Goal: Find specific page/section: Find specific page/section

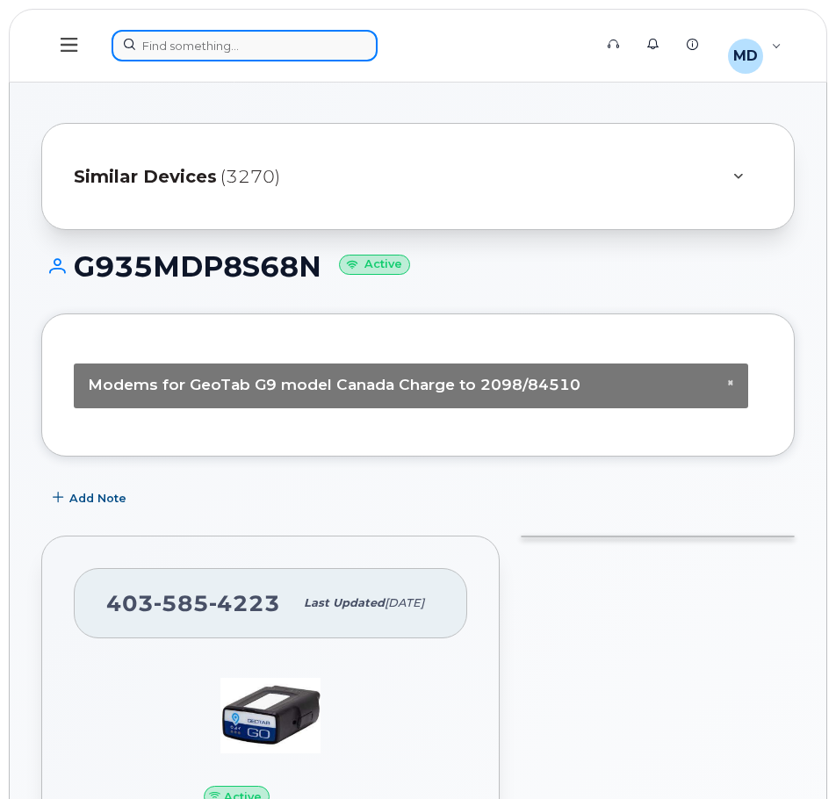
click at [171, 41] on div at bounding box center [346, 46] width 470 height 32
paste input "587-435-8757"
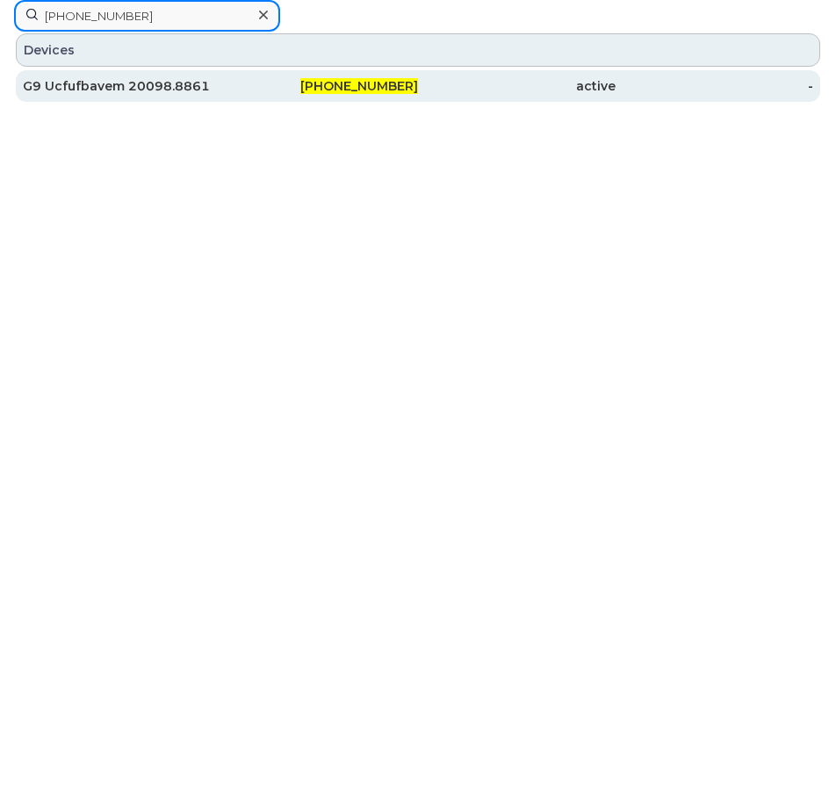
type input "587-435-8757"
click at [124, 76] on div "G9 Ucfufbavem 20098.8861" at bounding box center [122, 86] width 198 height 32
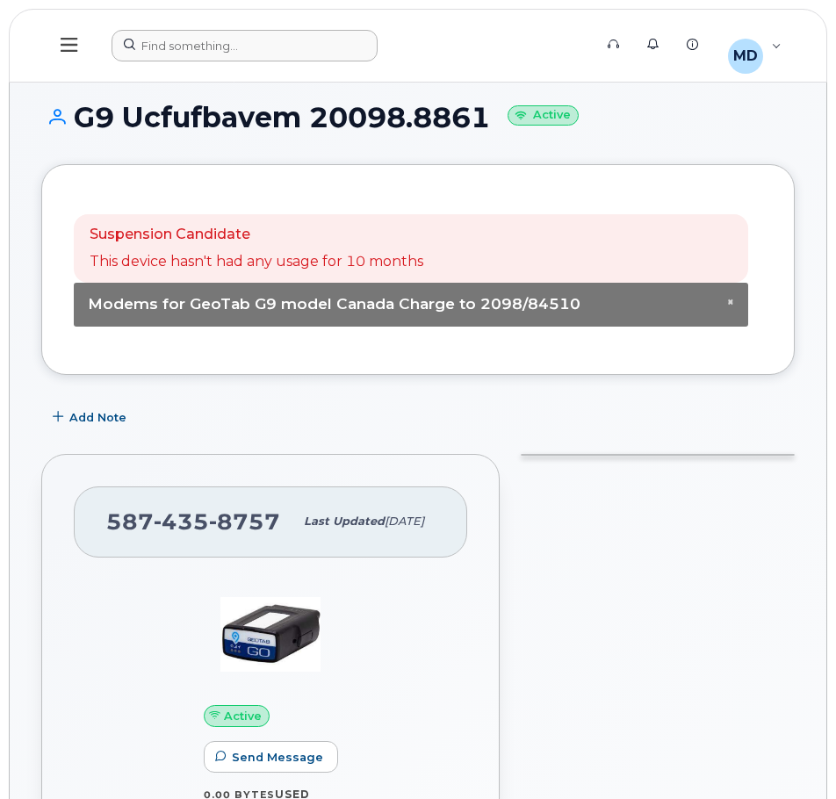
drag, startPoint x: 209, startPoint y: 27, endPoint x: 205, endPoint y: 36, distance: 9.5
click at [209, 27] on header "Support Alerts Knowledge Base MD [PERSON_NAME] Read Only English Français Adjus…" at bounding box center [418, 46] width 818 height 74
click at [205, 37] on div at bounding box center [346, 46] width 470 height 32
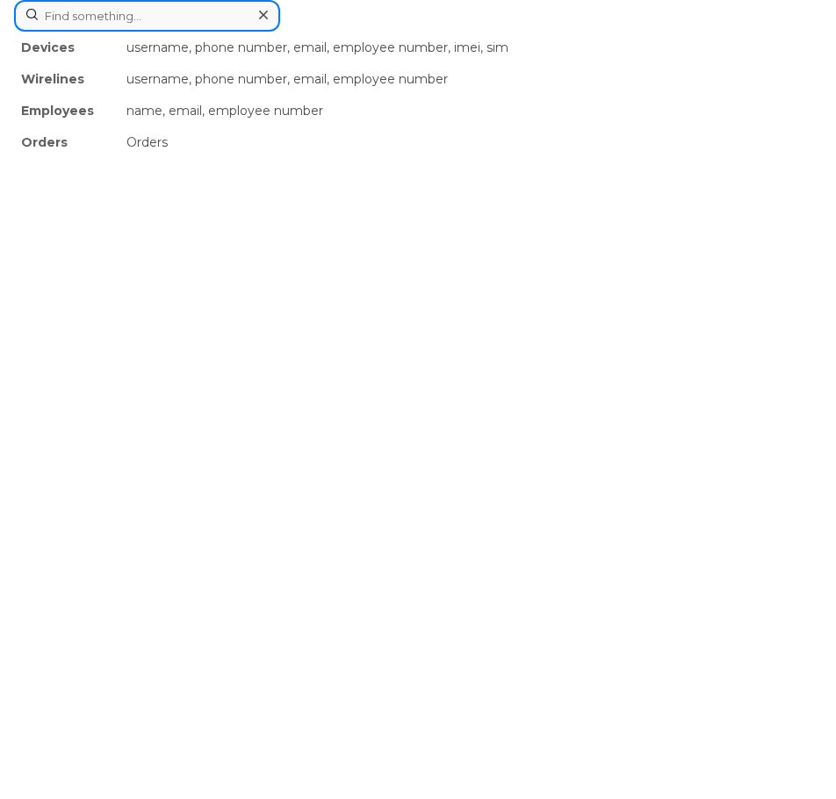
paste input "[PHONE_NUMBER]"
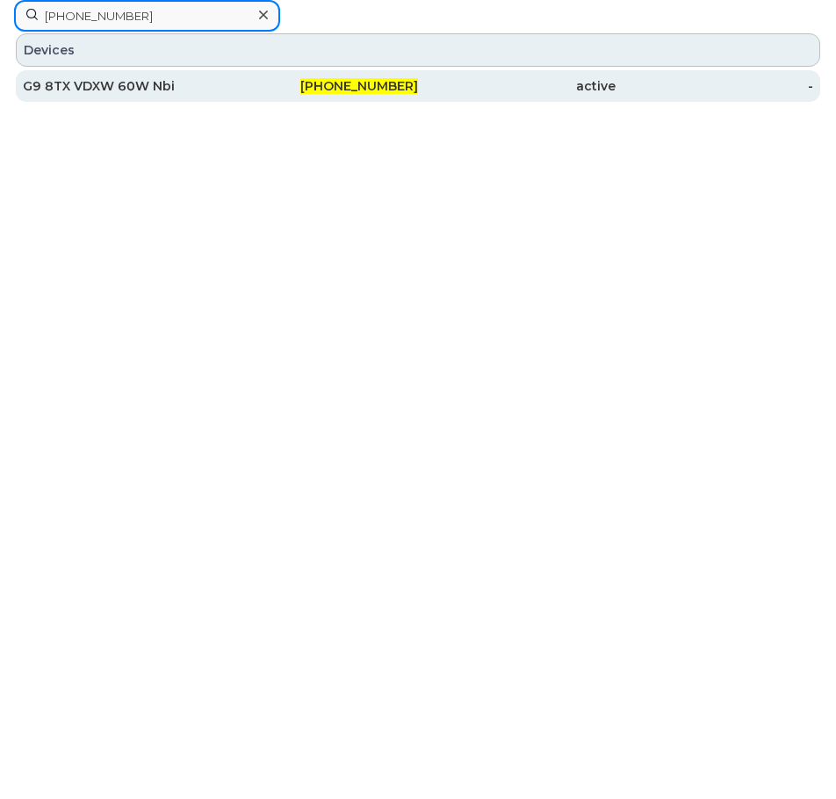
type input "[PHONE_NUMBER]"
click at [102, 94] on div "G9 8TX VDXW 60W Nbi" at bounding box center [122, 86] width 198 height 18
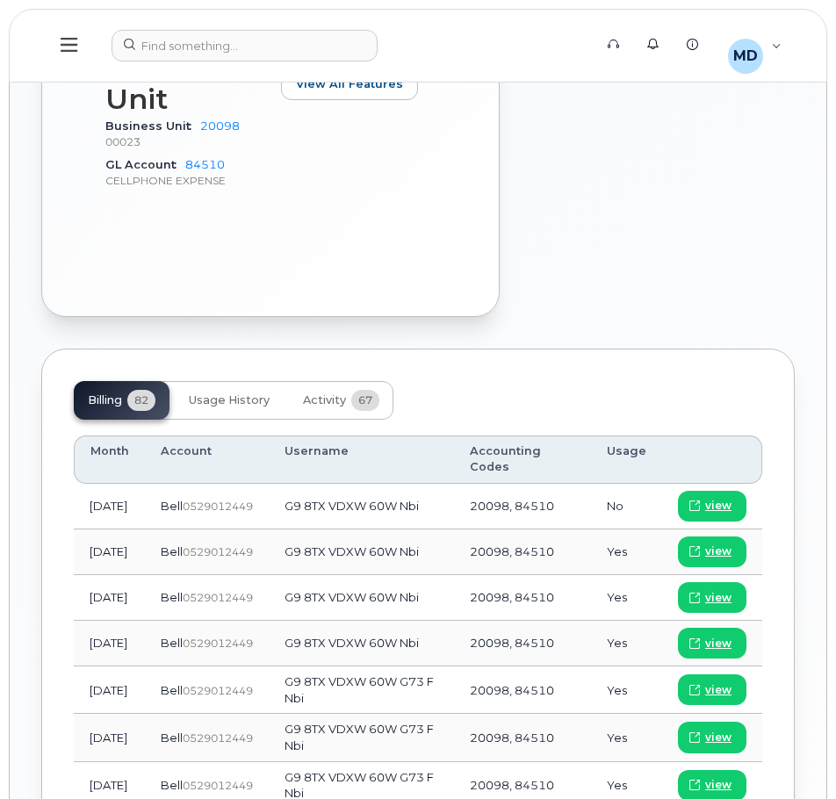
scroll to position [1466, 0]
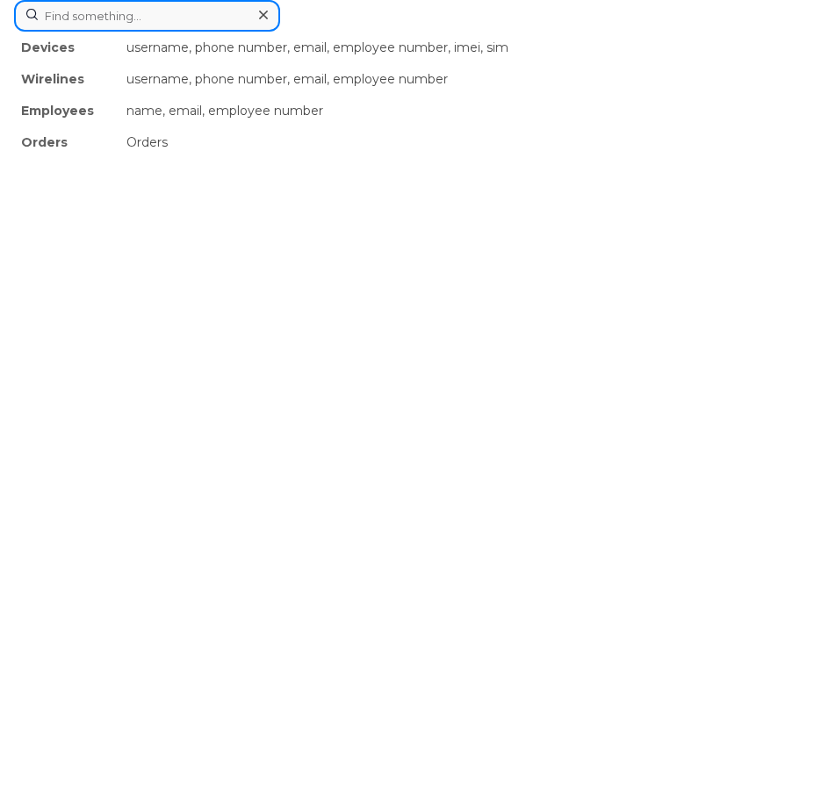
click at [198, 32] on div "Devices username, phone number, email, employee number, imei, sim Wirelines use…" at bounding box center [418, 16] width 808 height 32
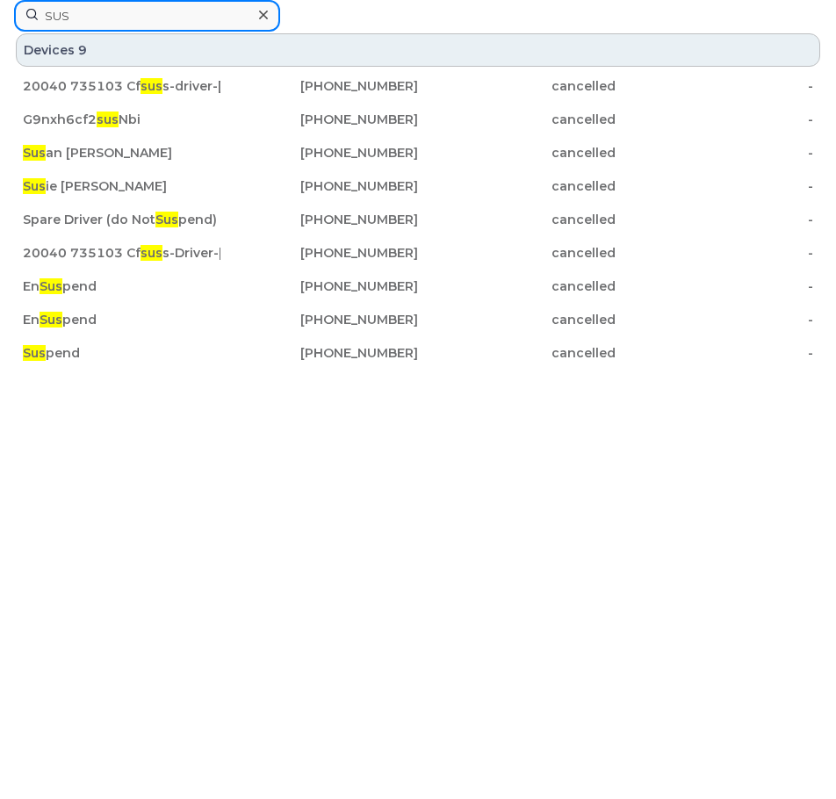
type input "SUS"
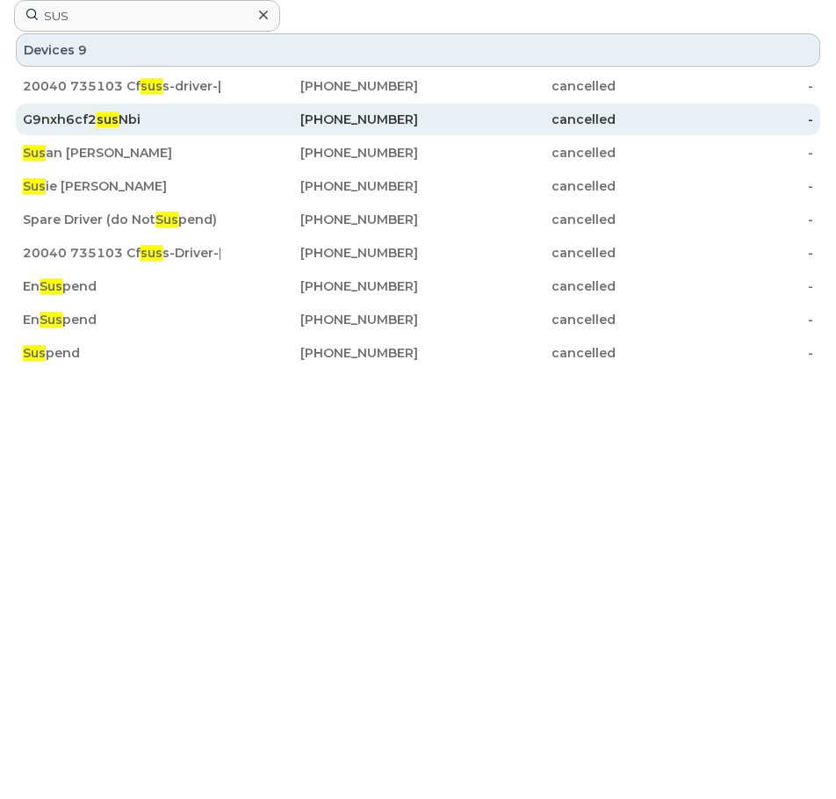
click at [63, 119] on div "G9nxh6cf2 sus Nbi" at bounding box center [122, 120] width 198 height 18
